Goal: Information Seeking & Learning: Learn about a topic

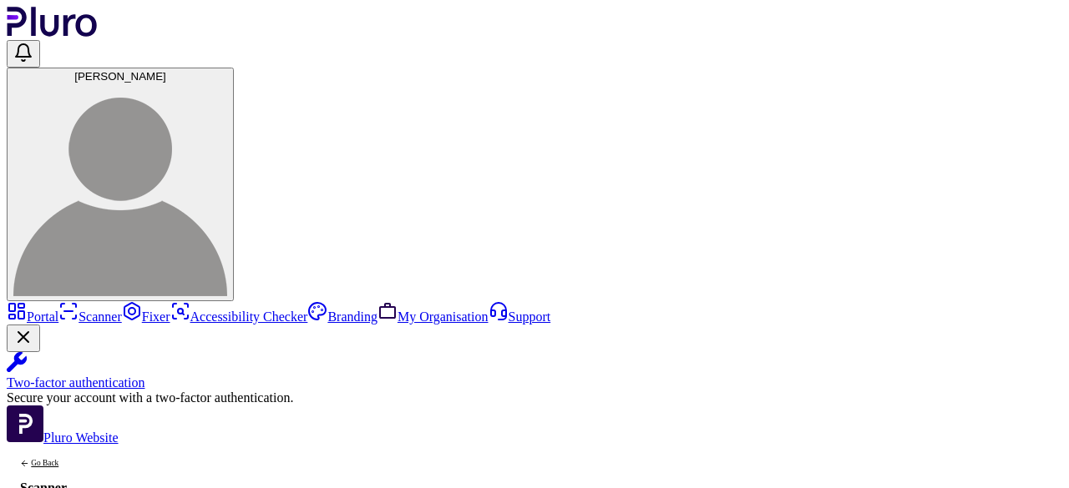
scroll to position [17, 0]
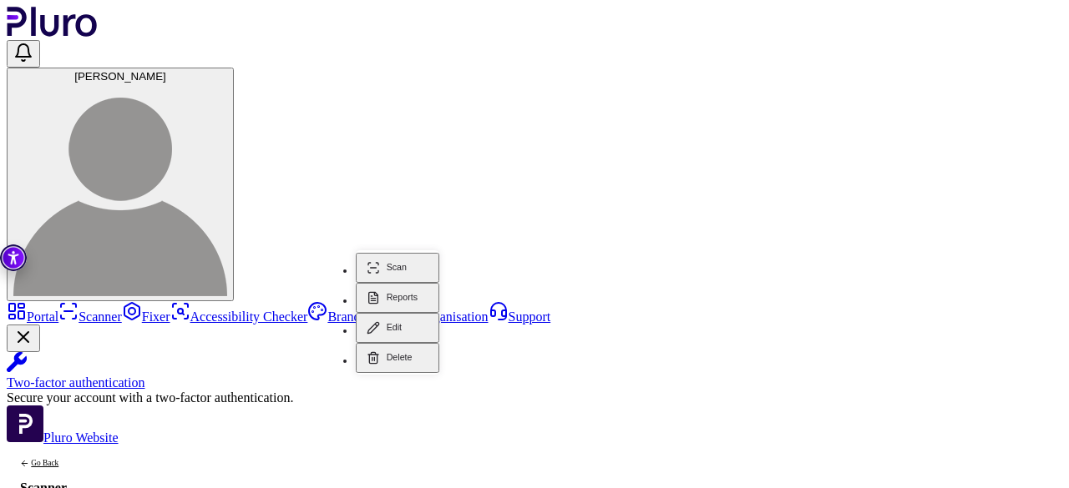
click at [402, 283] on button "Reports" at bounding box center [398, 298] width 84 height 30
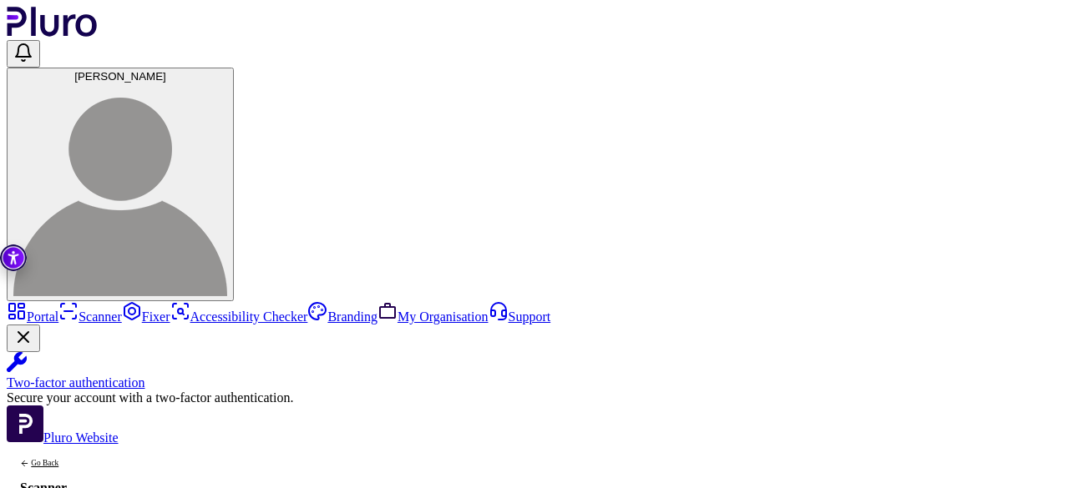
scroll to position [2, 0]
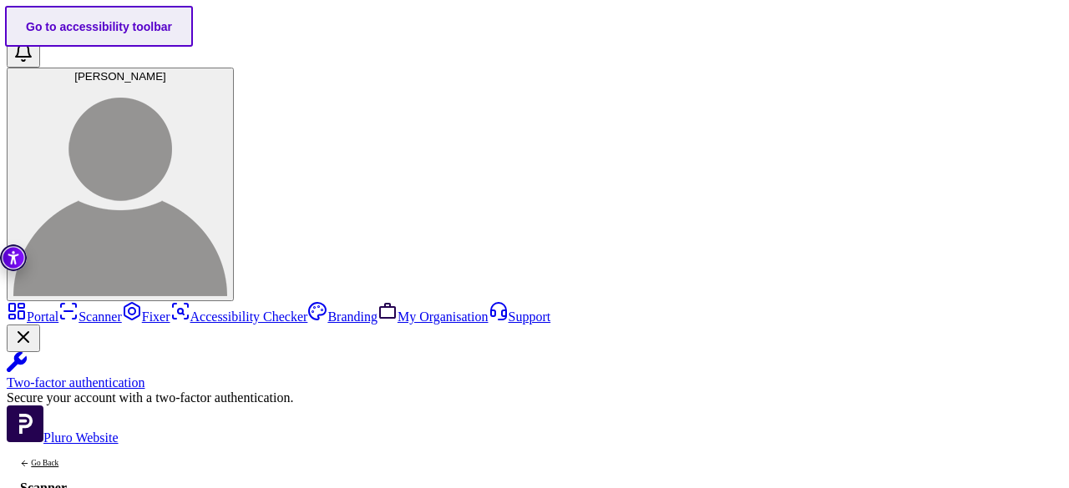
scroll to position [919, 0]
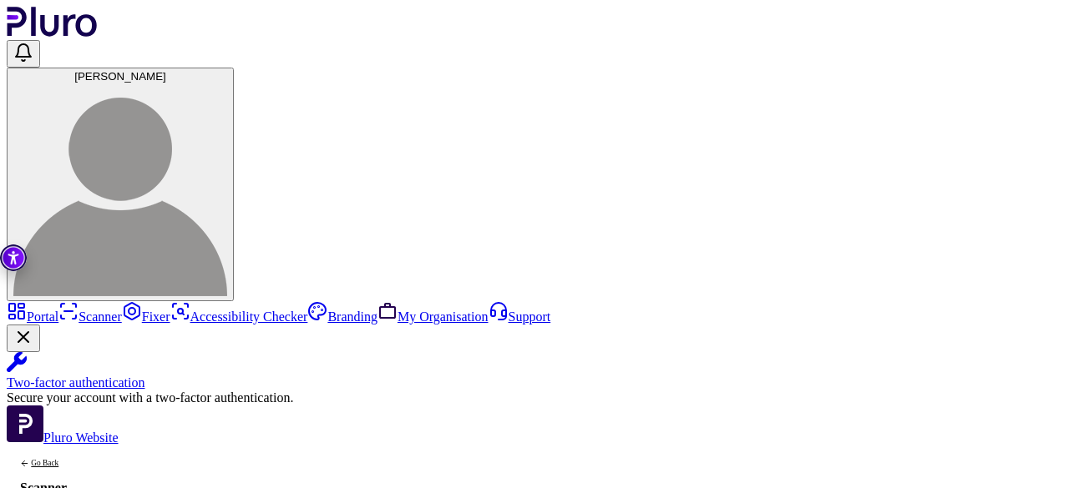
scroll to position [167, 0]
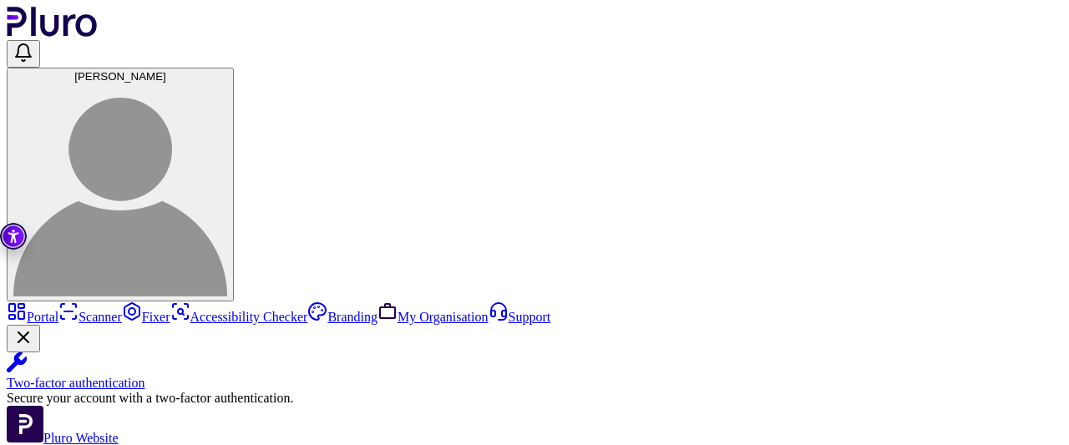
scroll to position [60, 0]
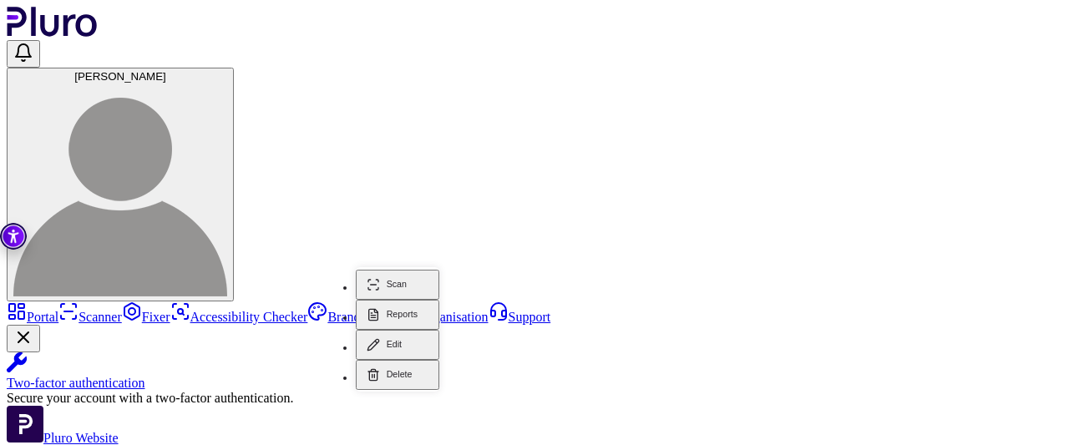
click at [56, 310] on link "Portal" at bounding box center [33, 317] width 52 height 14
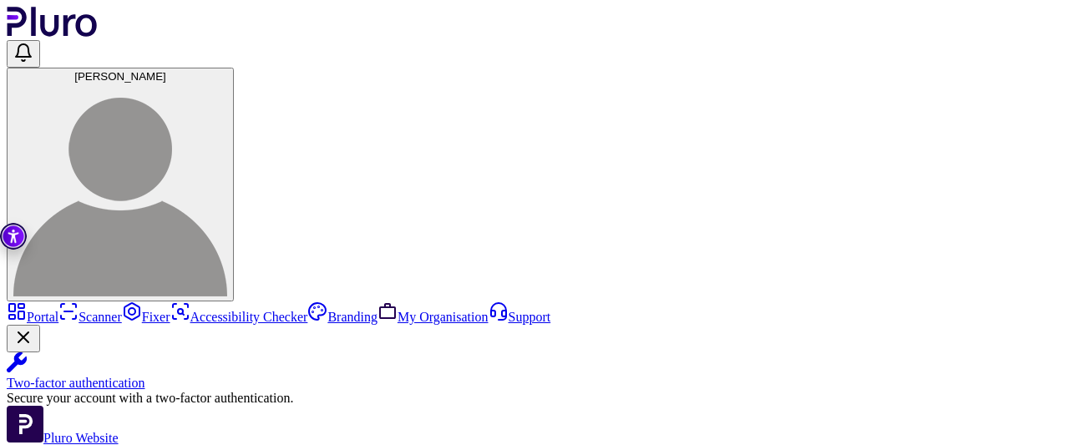
click at [58, 310] on link "Scanner" at bounding box center [89, 317] width 63 height 14
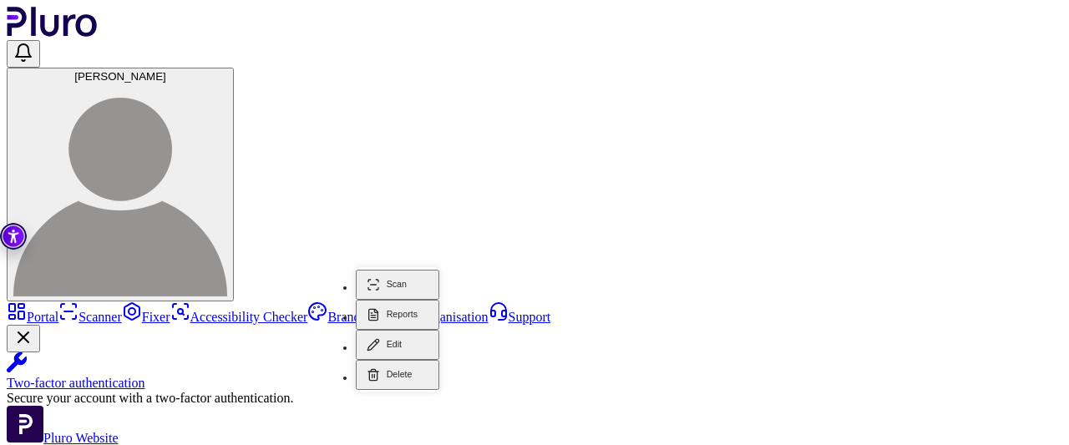
click at [406, 300] on button "Reports" at bounding box center [398, 315] width 84 height 30
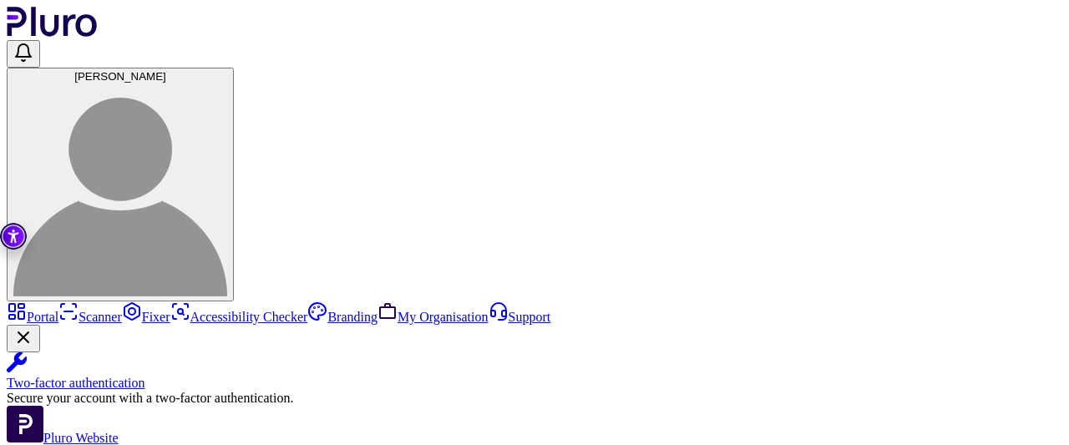
click at [58, 310] on link "Scanner" at bounding box center [89, 317] width 63 height 14
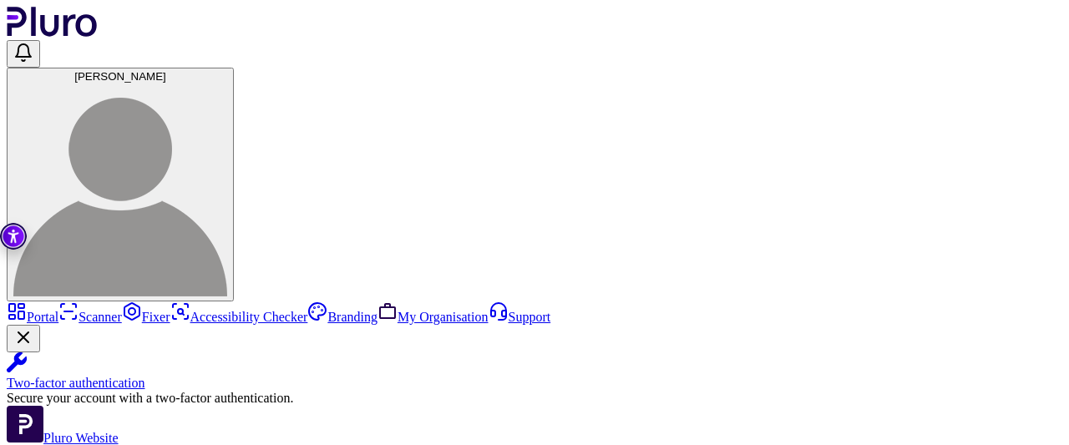
click at [58, 310] on link "Portal" at bounding box center [33, 317] width 52 height 14
click at [58, 310] on link "Scanner" at bounding box center [89, 317] width 63 height 14
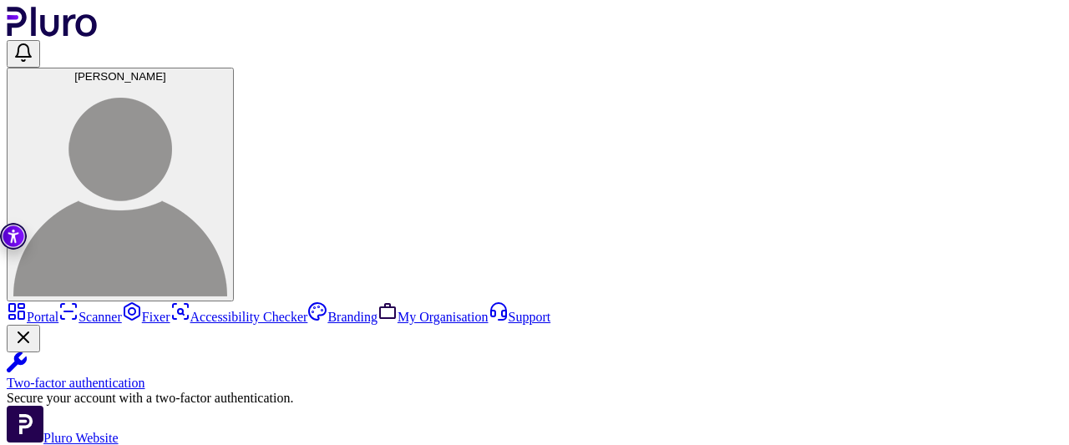
click at [58, 310] on link "Scanner" at bounding box center [89, 317] width 63 height 14
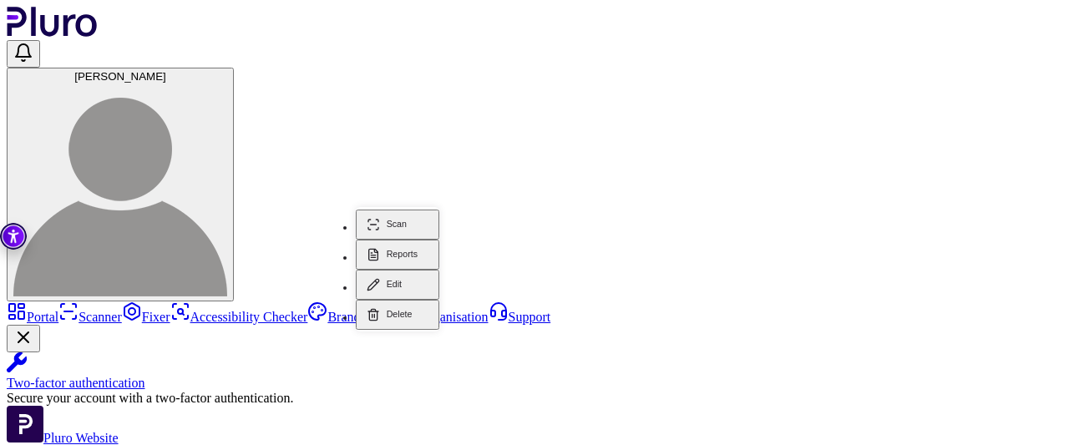
click at [407, 240] on button "Reports" at bounding box center [398, 255] width 84 height 30
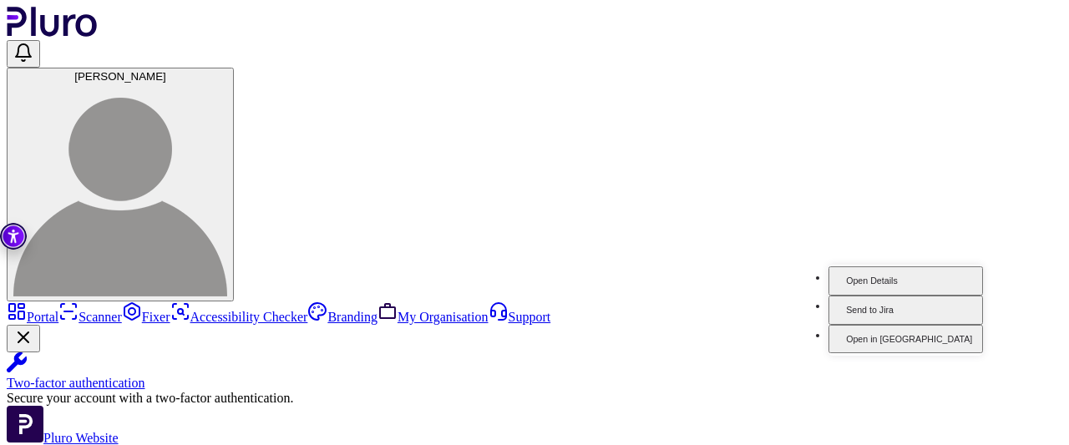
click at [968, 296] on button "Open Details" at bounding box center [905, 280] width 154 height 29
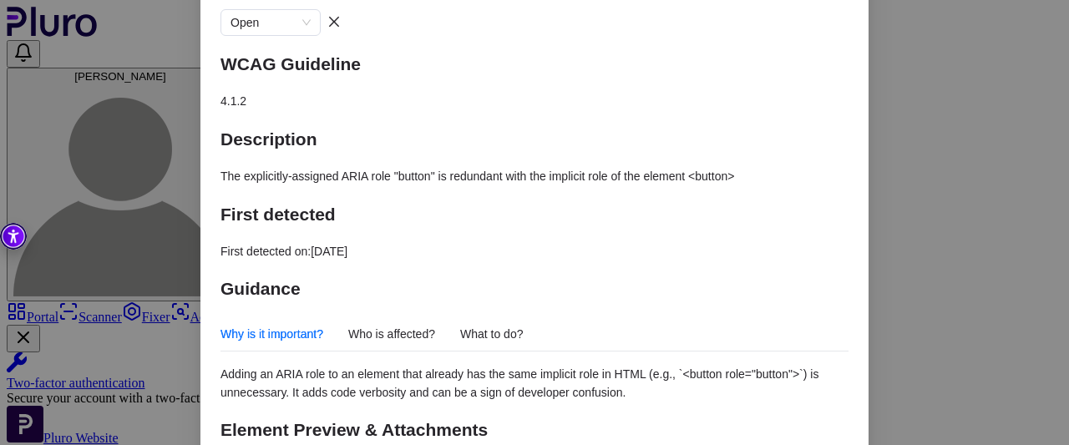
scroll to position [95, 0]
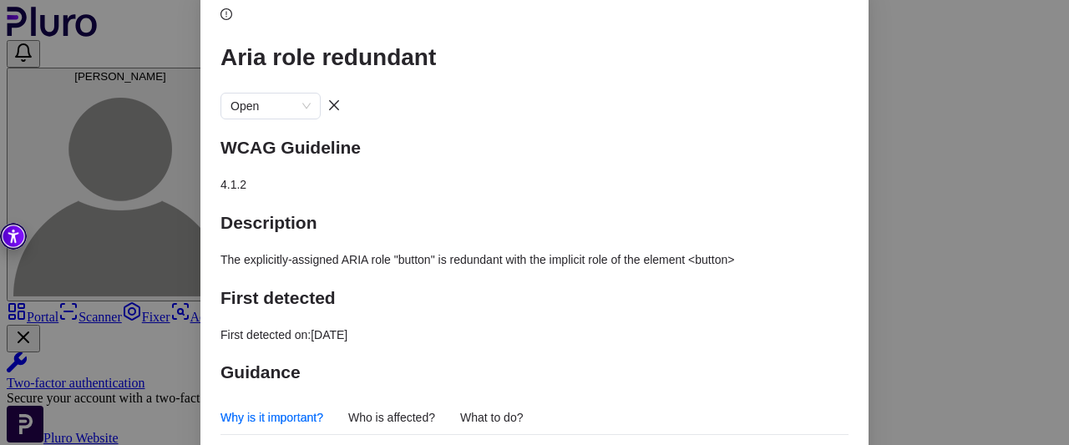
click at [524, 411] on span "What to do?" at bounding box center [491, 417] width 63 height 13
click at [341, 99] on icon "close" at bounding box center [333, 105] width 13 height 13
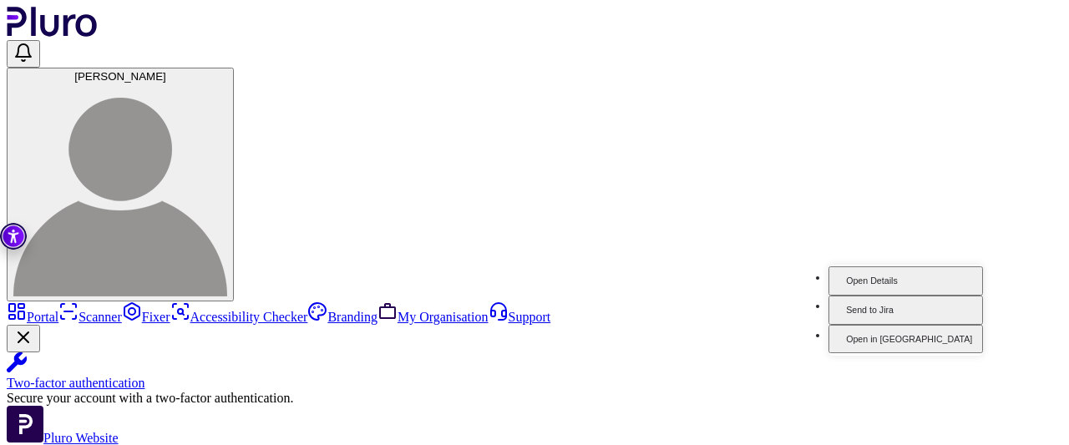
click at [963, 296] on button "Open Details" at bounding box center [905, 280] width 154 height 29
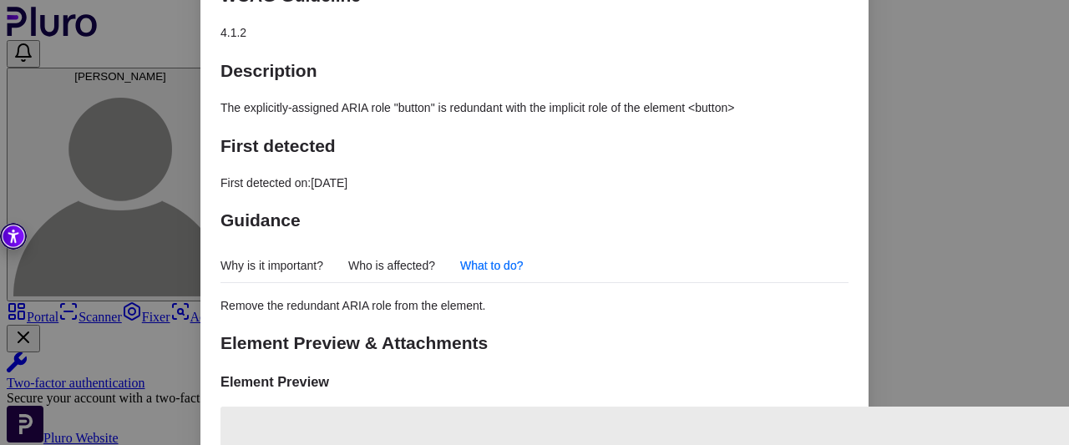
scroll to position [251, 0]
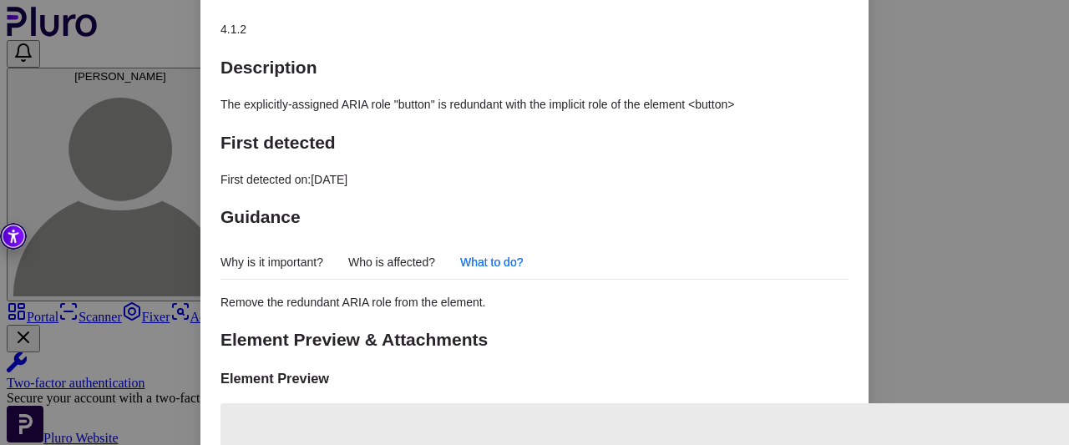
click at [523, 245] on div "Why is it important? Who is affected? What to do?" at bounding box center [371, 261] width 302 height 33
click at [524, 256] on span "What to do?" at bounding box center [491, 262] width 63 height 13
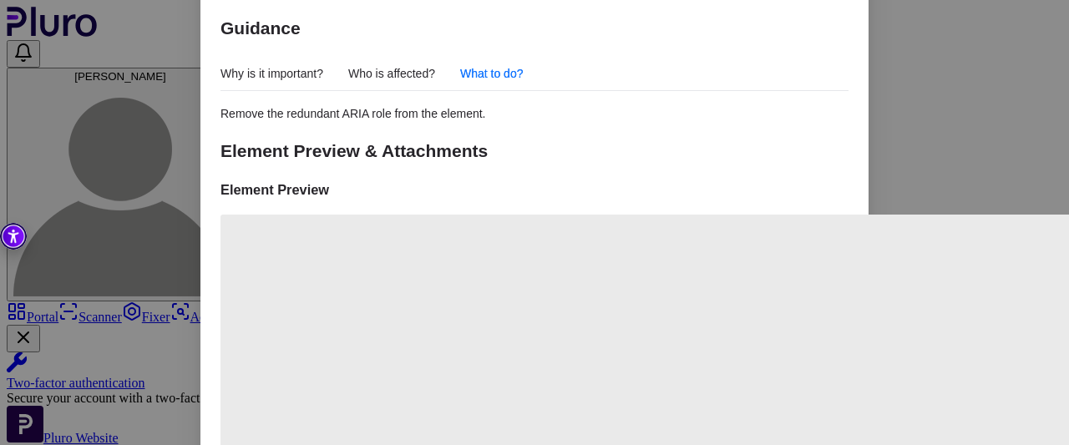
scroll to position [327, 0]
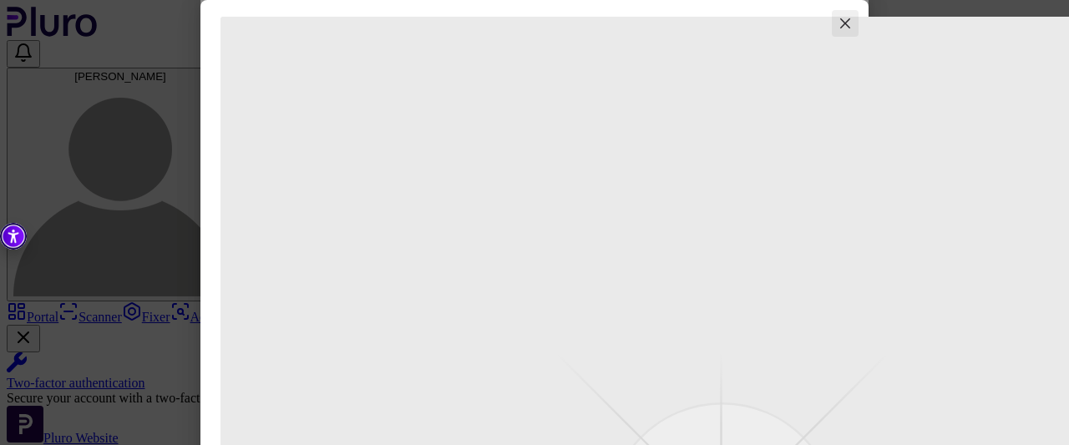
click at [840, 22] on icon "close" at bounding box center [845, 23] width 10 height 10
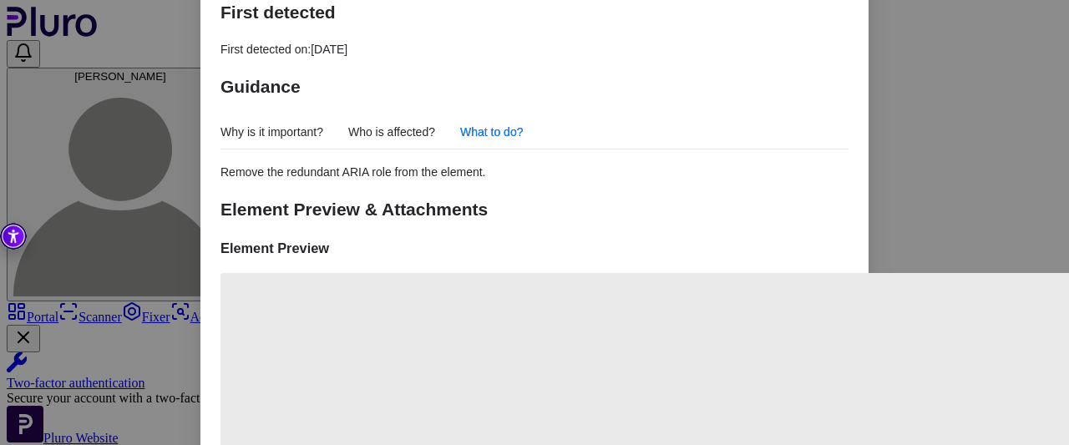
scroll to position [494, 0]
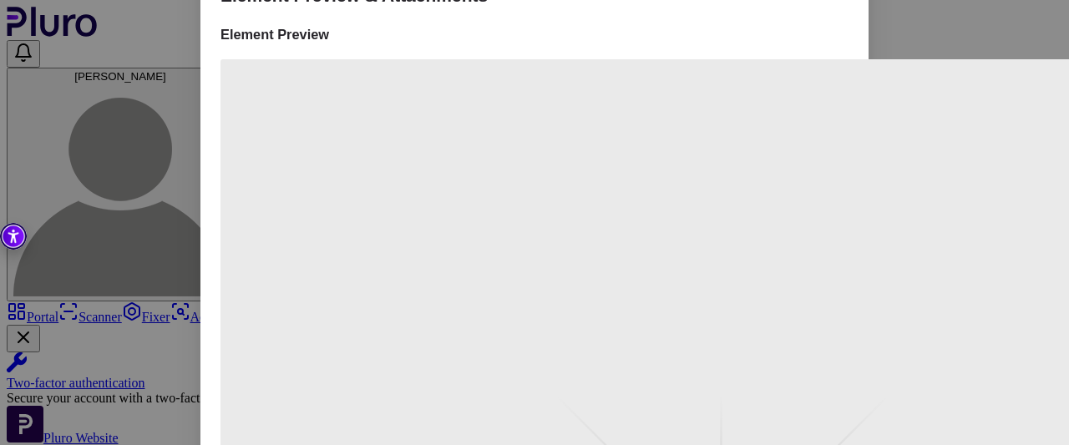
scroll to position [261, 0]
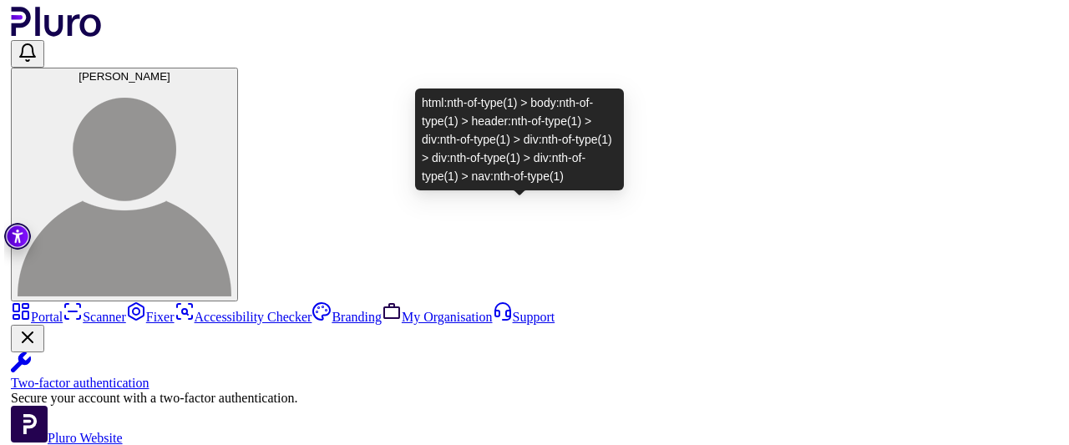
scroll to position [0, 0]
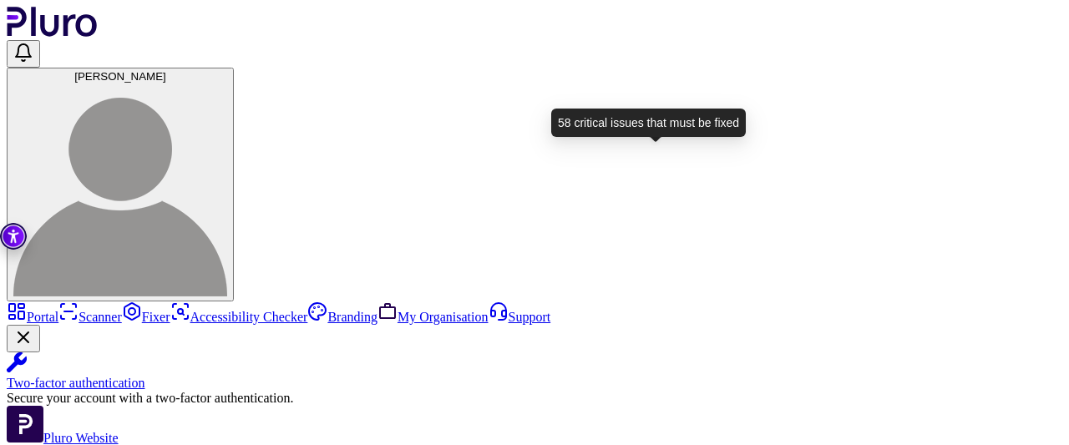
scroll to position [0, 142]
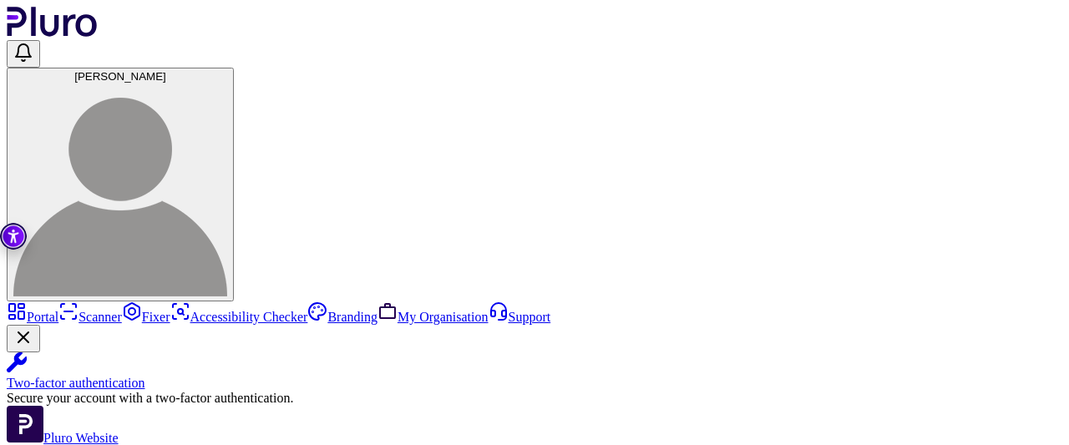
scroll to position [0, 0]
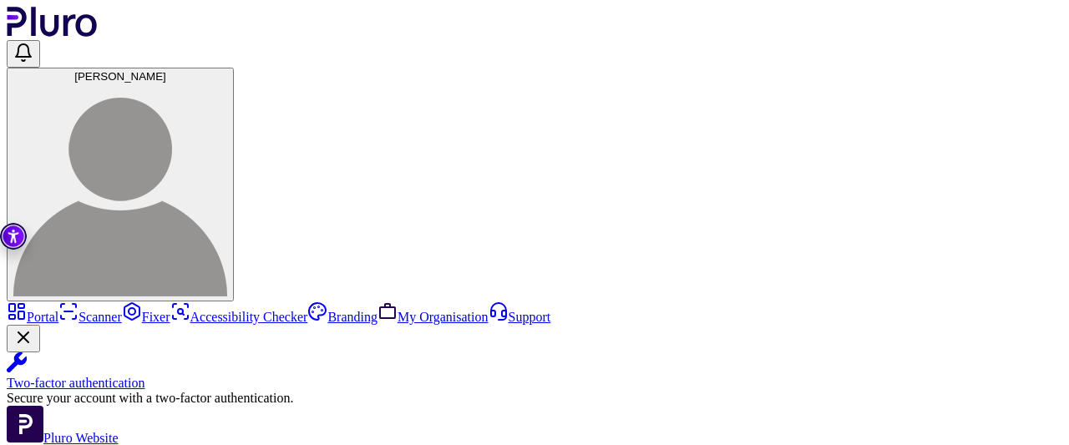
scroll to position [251, 0]
drag, startPoint x: 171, startPoint y: 434, endPoint x: 115, endPoint y: 431, distance: 56.0
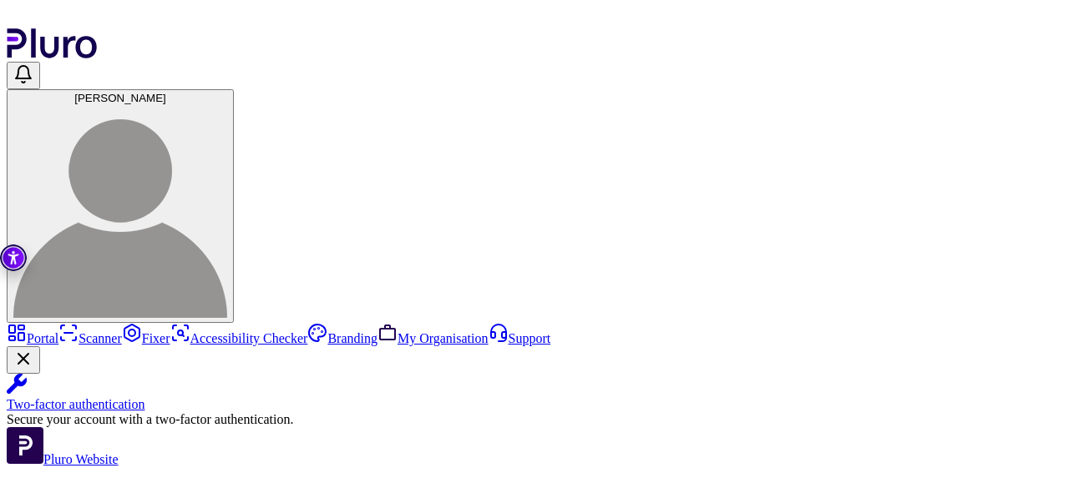
scroll to position [84, 0]
